Goal: Information Seeking & Learning: Learn about a topic

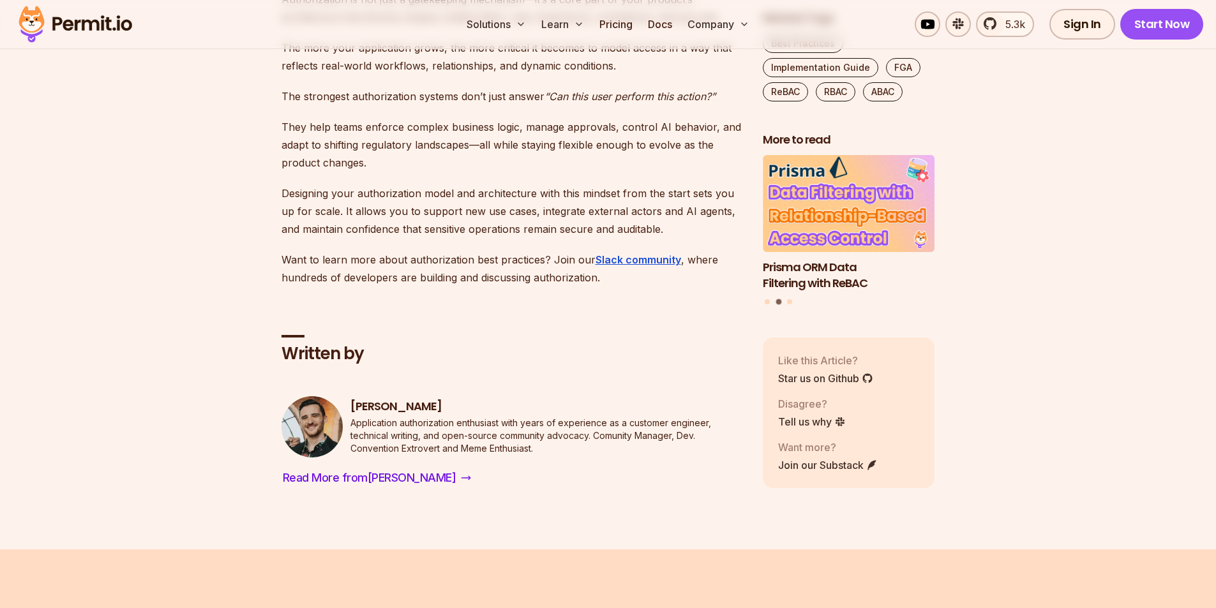
scroll to position [11979, 0]
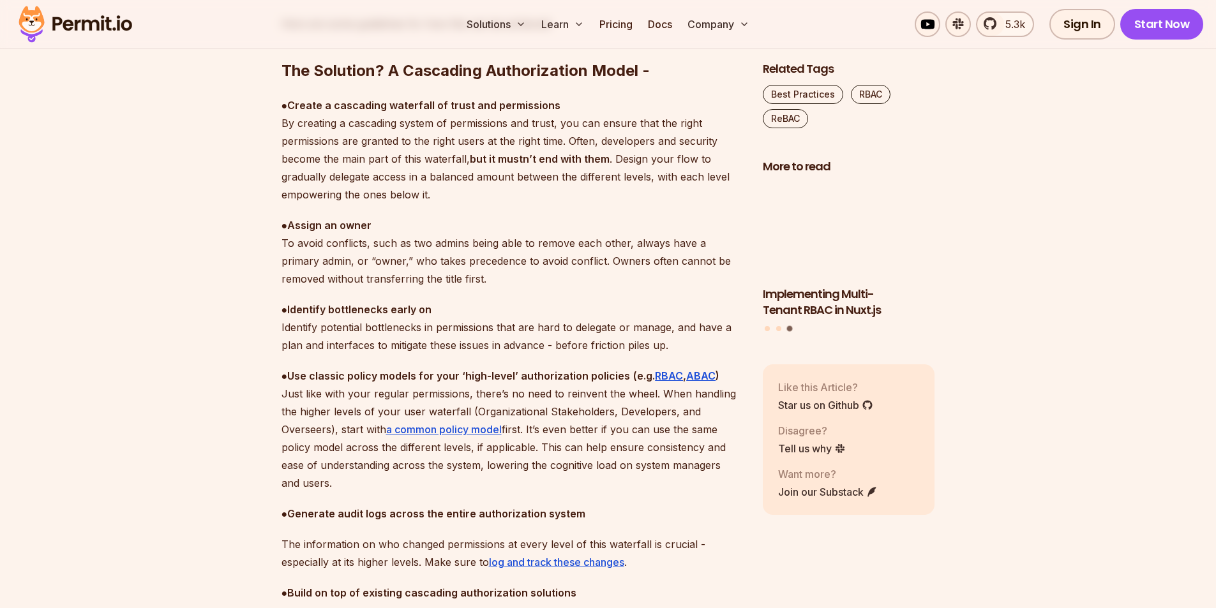
scroll to position [3714, 0]
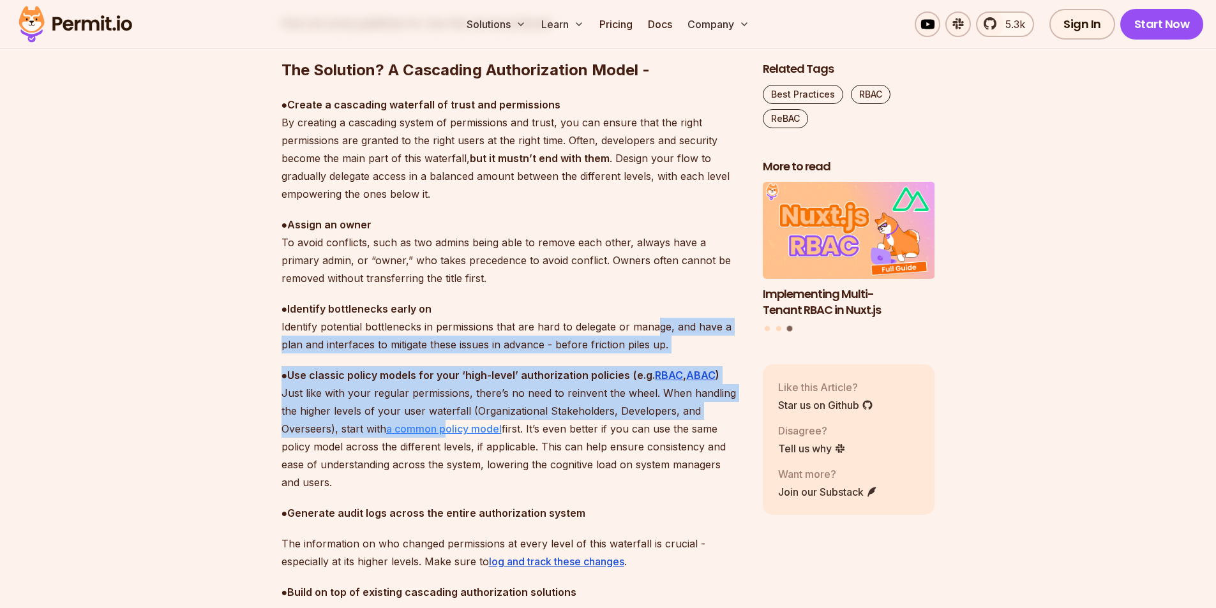
drag, startPoint x: 659, startPoint y: 324, endPoint x: 447, endPoint y: 422, distance: 234.4
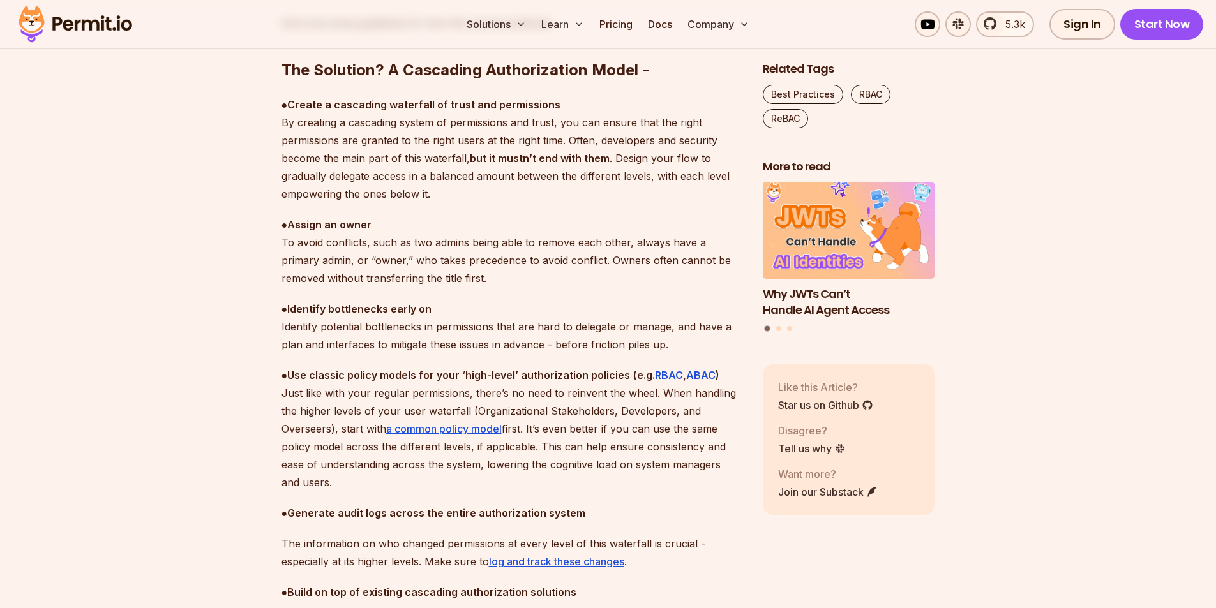
click at [496, 480] on p "● Use classic policy models for your ‘high-level’ authorization policies (e.g. …" at bounding box center [511, 428] width 461 height 125
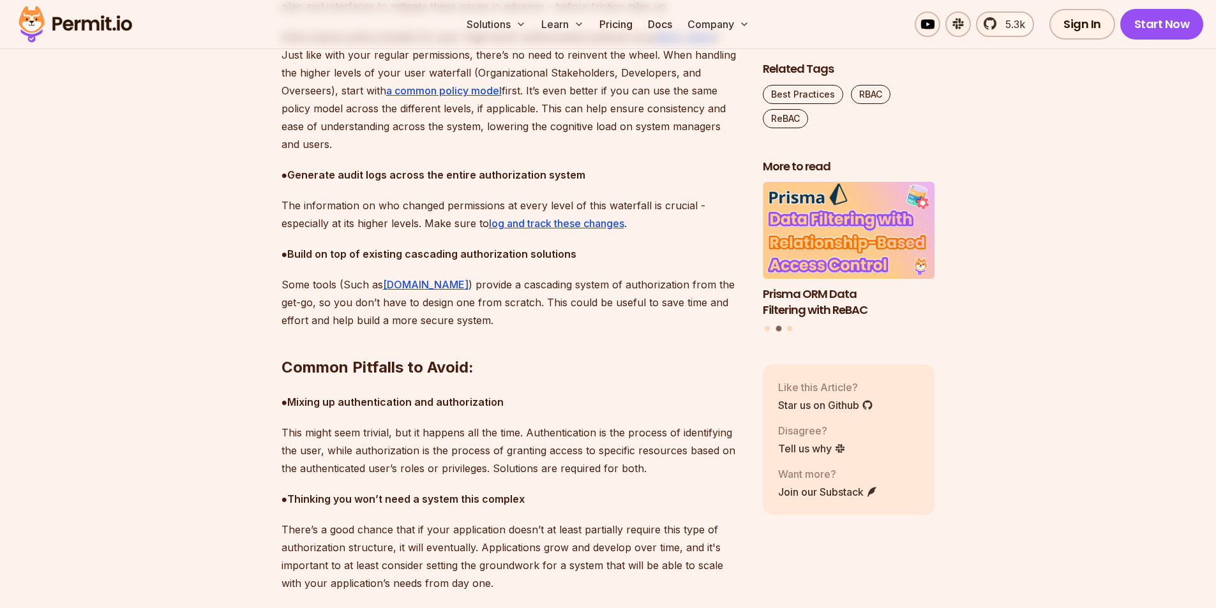
scroll to position [4118, 0]
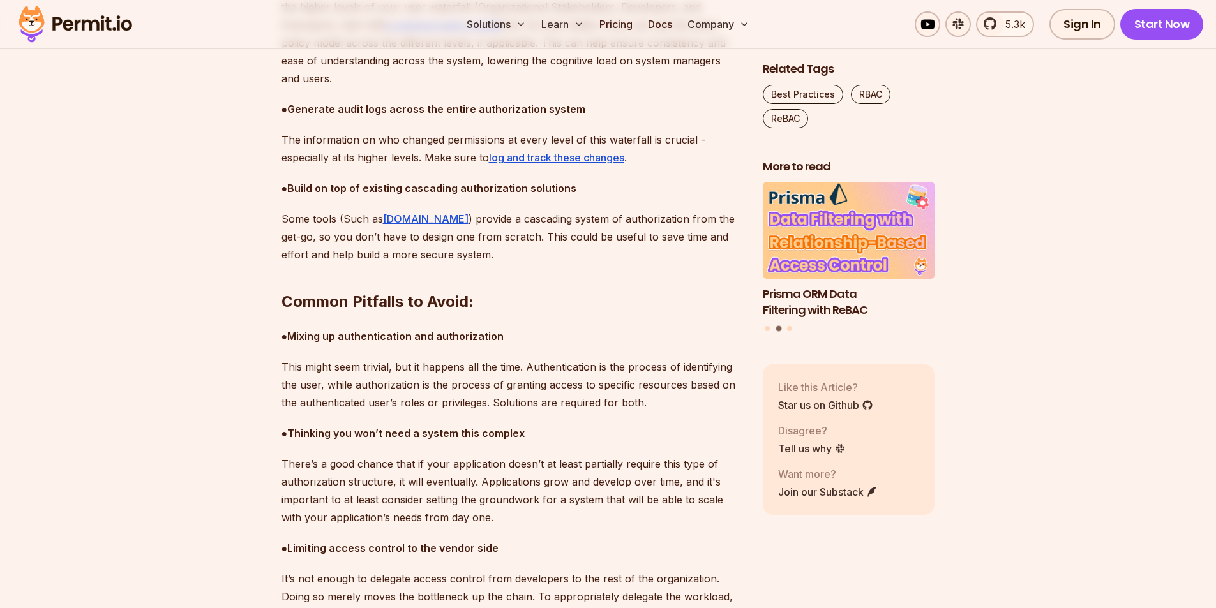
drag, startPoint x: 597, startPoint y: 159, endPoint x: 495, endPoint y: 265, distance: 147.6
click at [495, 265] on h2 "Common Pitfalls to Avoid:" at bounding box center [511, 276] width 461 height 71
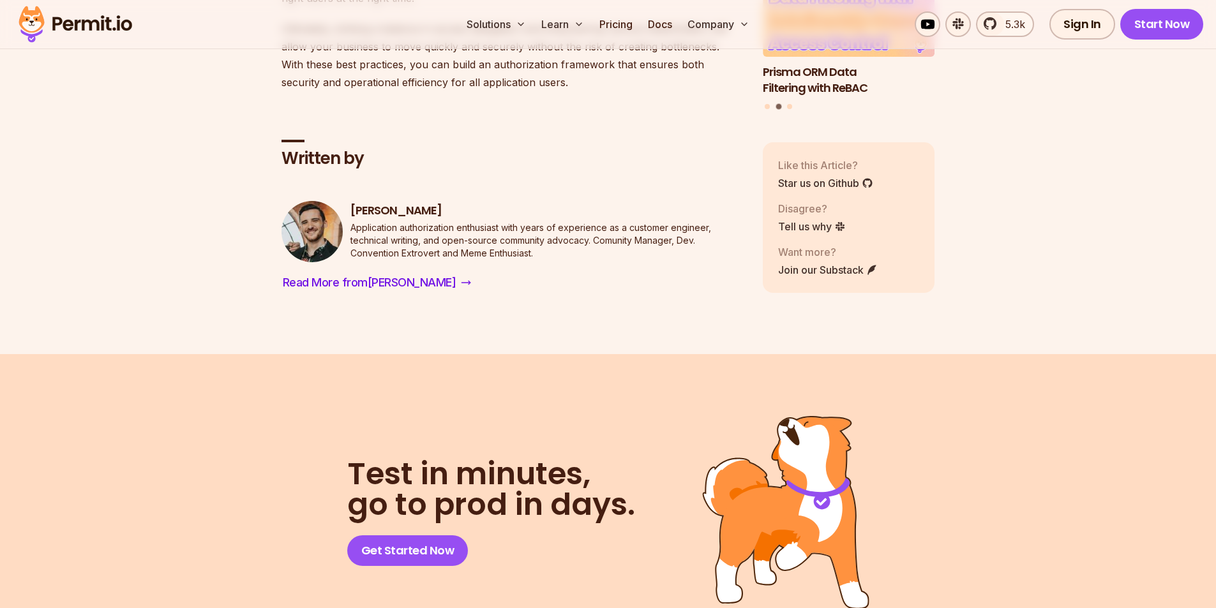
scroll to position [5185, 0]
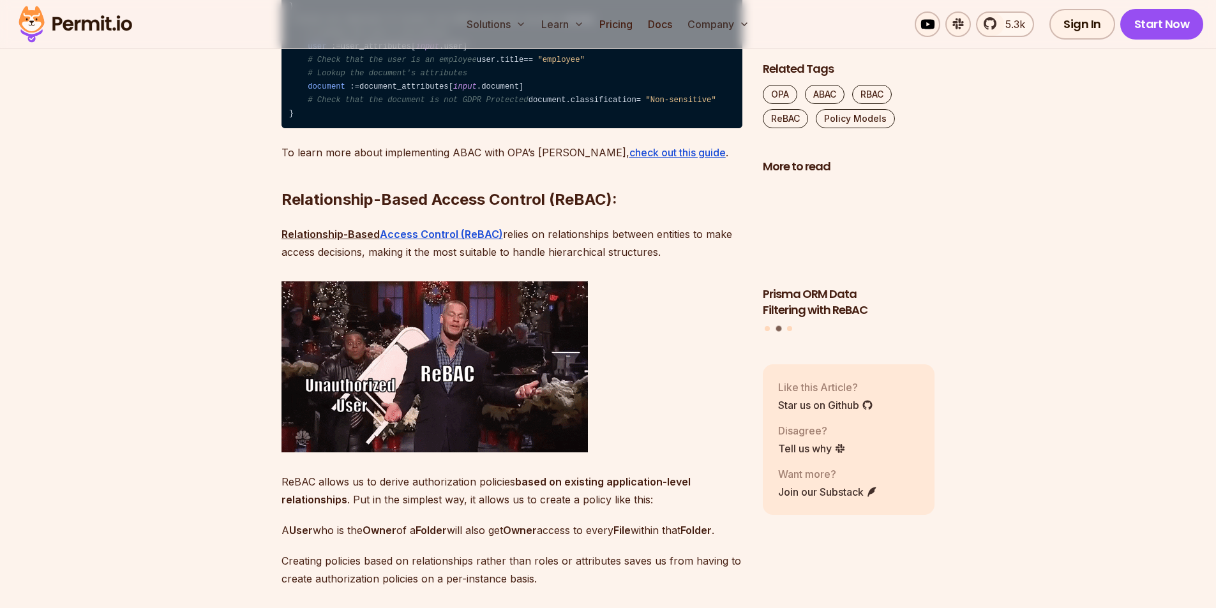
scroll to position [4298, 0]
